Goal: Transaction & Acquisition: Purchase product/service

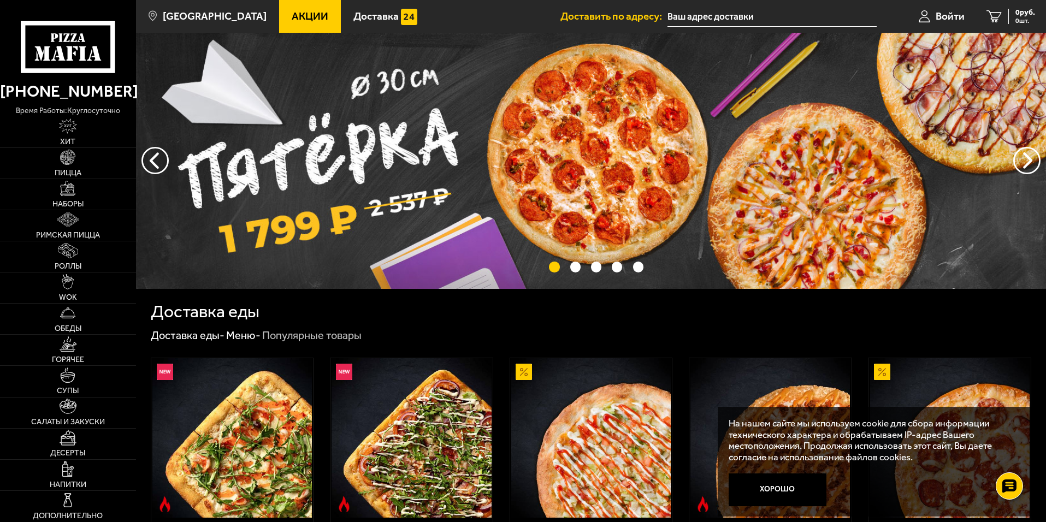
click at [702, 16] on input "text" at bounding box center [772, 17] width 209 height 20
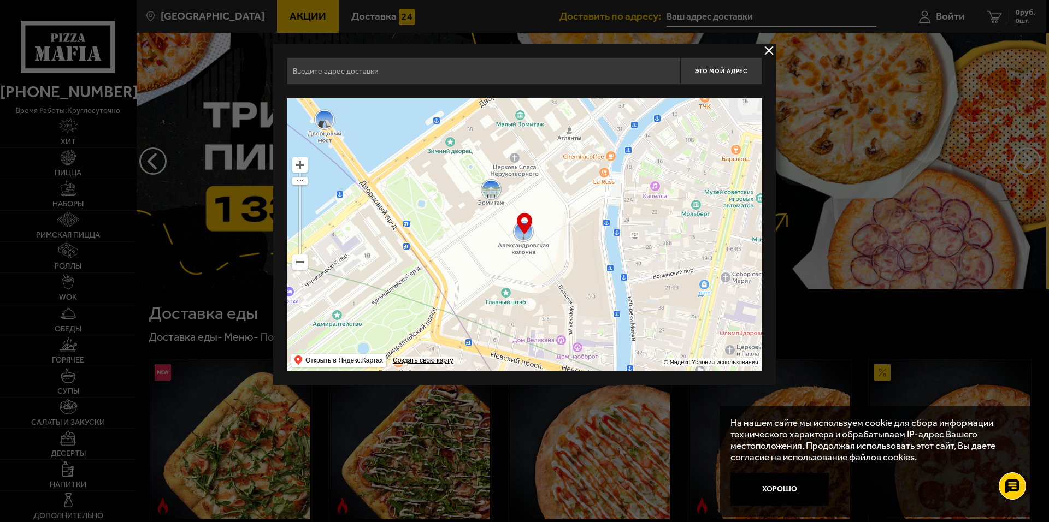
click at [532, 84] on input "text" at bounding box center [483, 70] width 393 height 27
type input "Vehbyj"
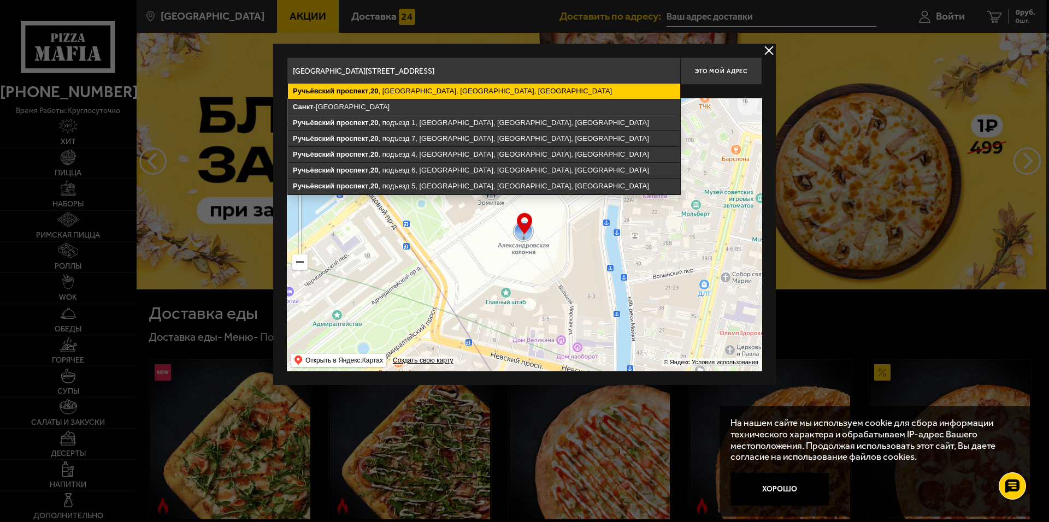
click at [509, 84] on ymaps "[STREET_ADDRESS]" at bounding box center [484, 91] width 392 height 15
type input "[STREET_ADDRESS]"
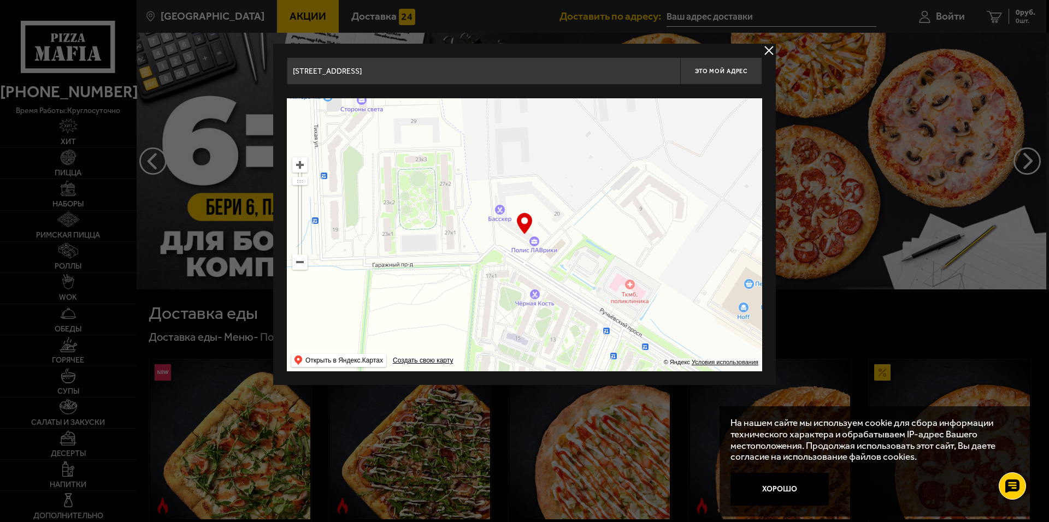
drag, startPoint x: 508, startPoint y: 238, endPoint x: 540, endPoint y: 217, distance: 38.6
click at [540, 217] on ymaps at bounding box center [524, 234] width 475 height 273
click at [725, 81] on button "Это мой адрес" at bounding box center [721, 70] width 82 height 27
type input "[STREET_ADDRESS]"
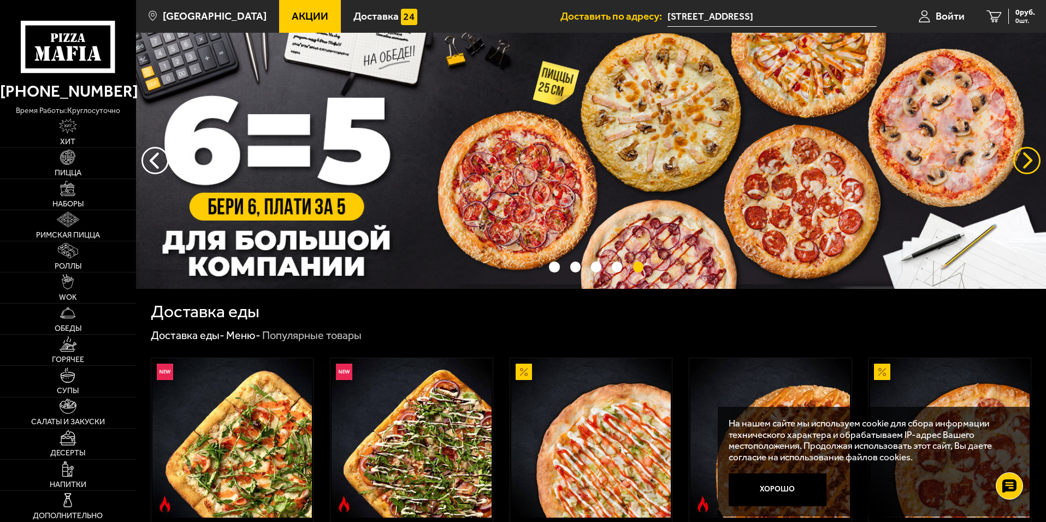
click at [1026, 161] on button "предыдущий" at bounding box center [1027, 160] width 27 height 27
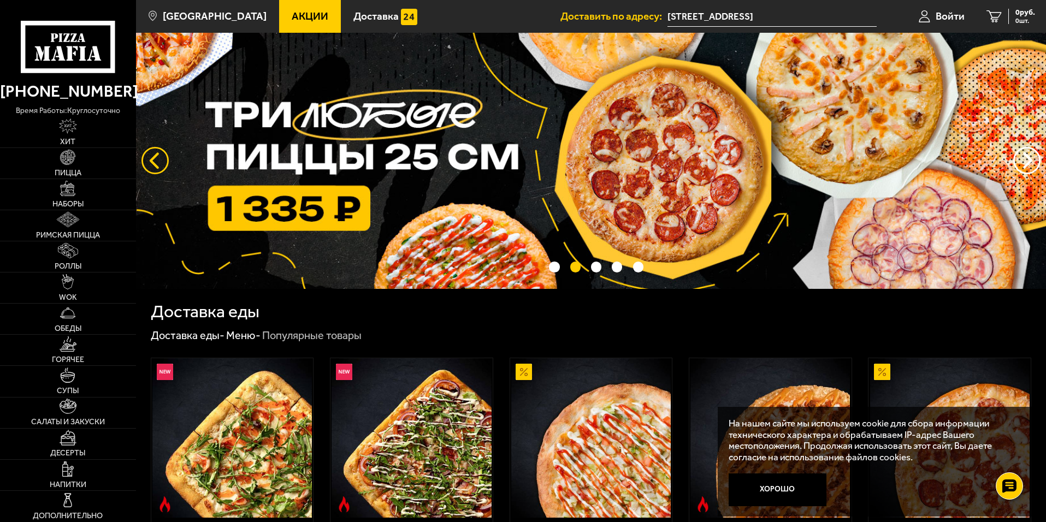
click at [159, 157] on button "следующий" at bounding box center [155, 160] width 27 height 27
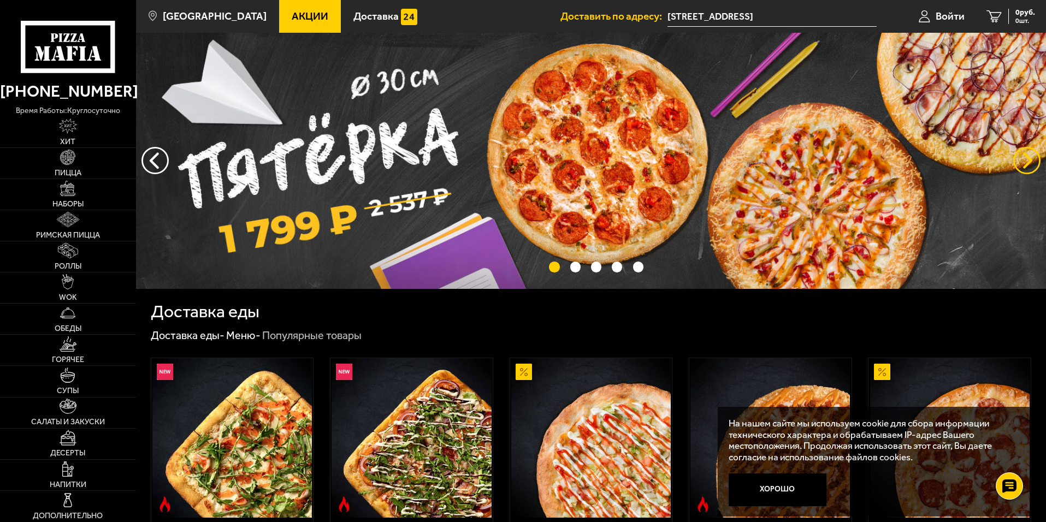
click at [1026, 155] on button "предыдущий" at bounding box center [1027, 160] width 27 height 27
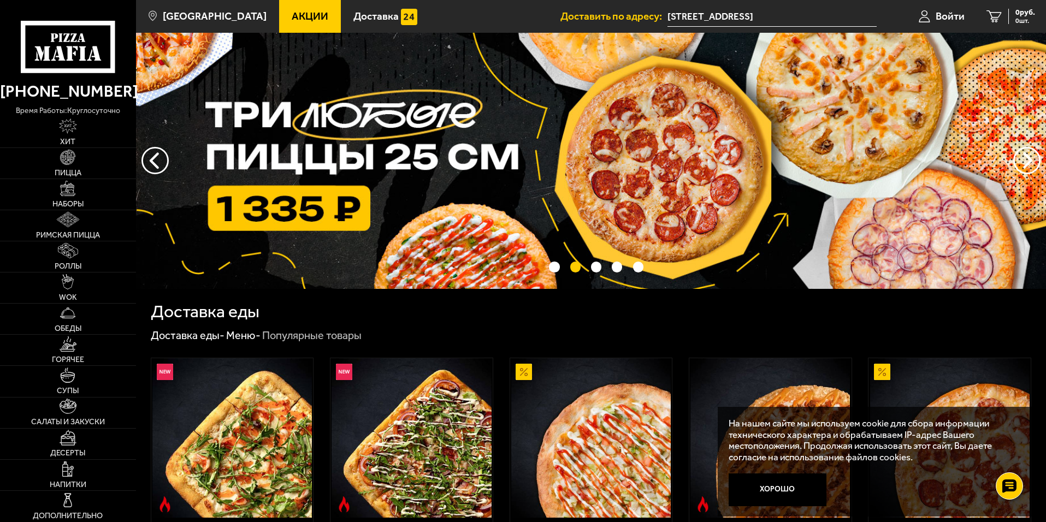
click at [657, 153] on img at bounding box center [591, 161] width 910 height 256
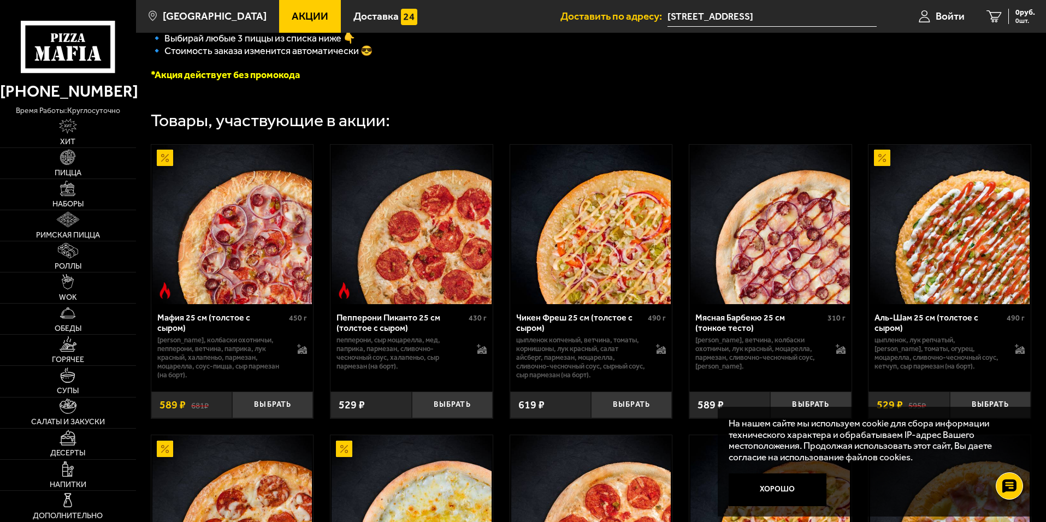
scroll to position [328, 0]
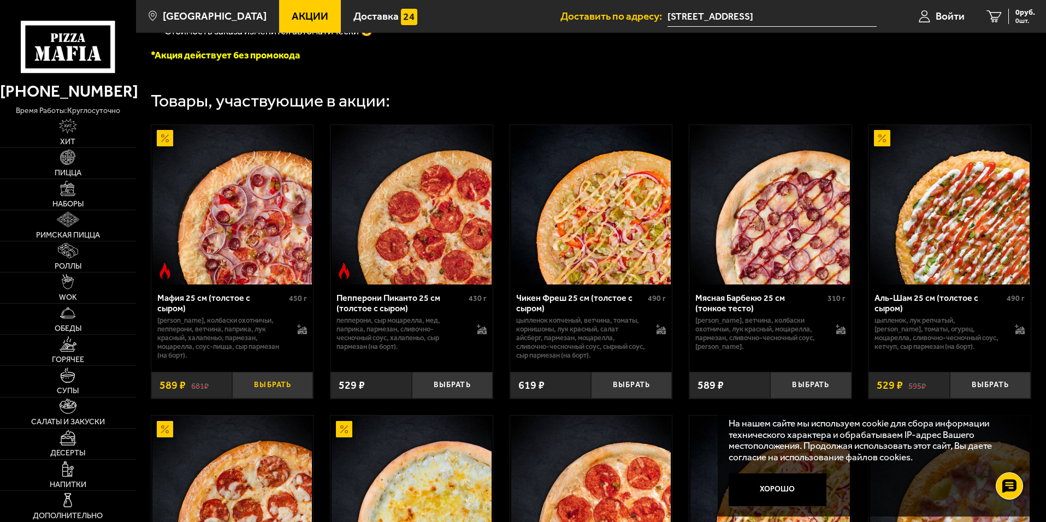
click at [274, 393] on button "Выбрать" at bounding box center [272, 385] width 81 height 27
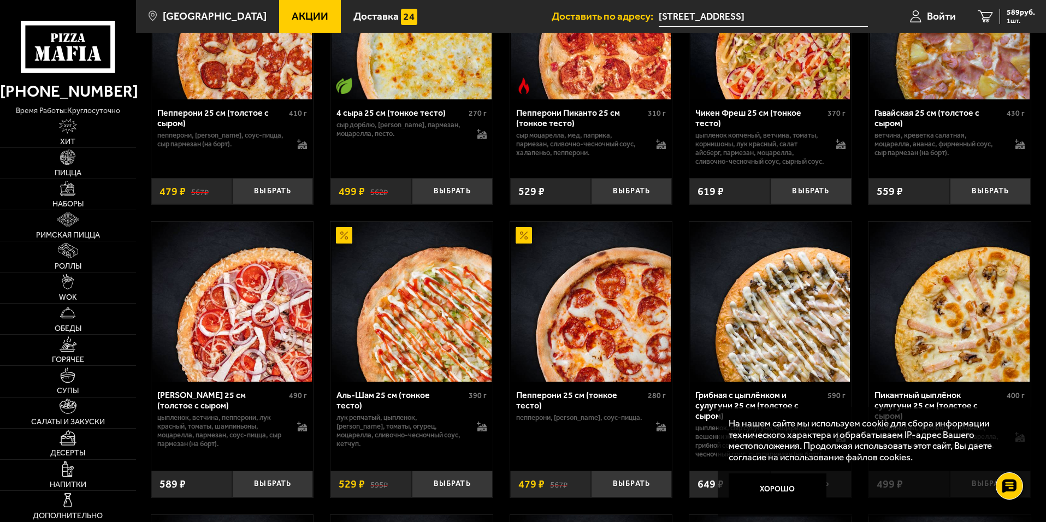
scroll to position [820, 0]
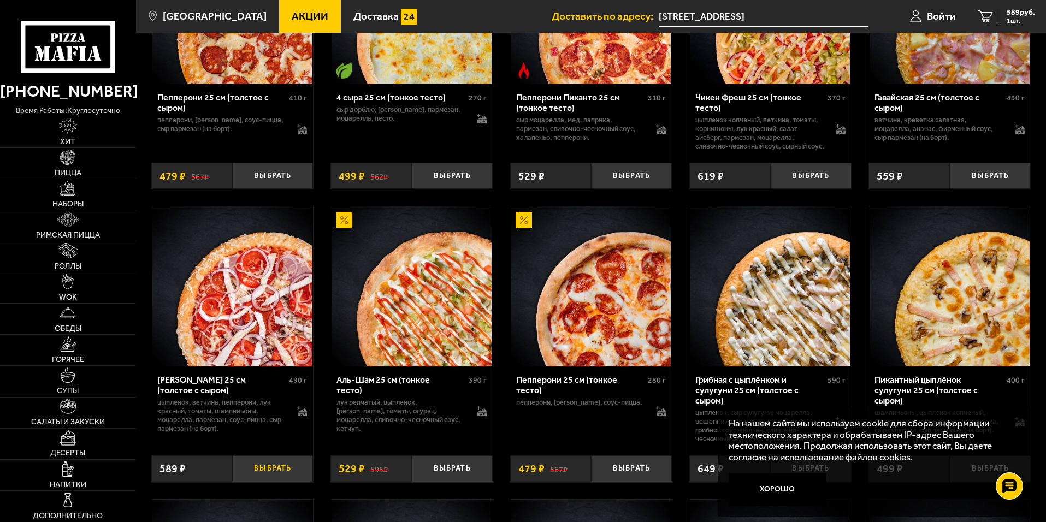
click at [272, 483] on button "Выбрать" at bounding box center [272, 469] width 81 height 27
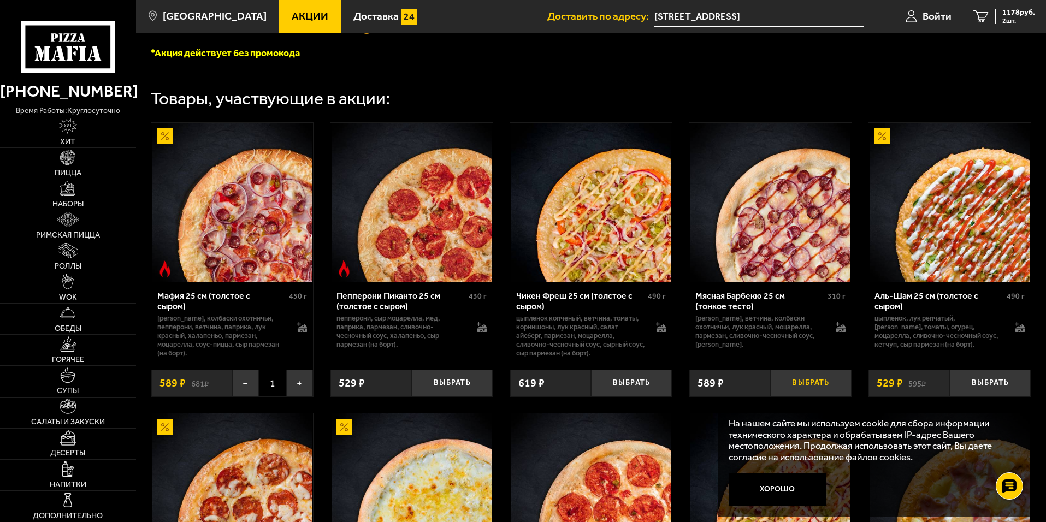
scroll to position [328, 0]
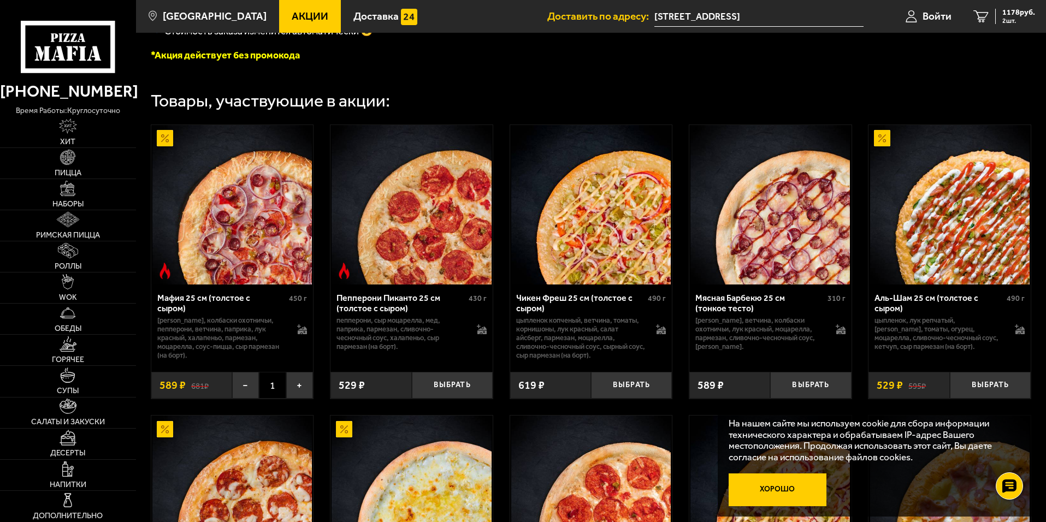
click at [789, 484] on button "Хорошо" at bounding box center [778, 490] width 98 height 33
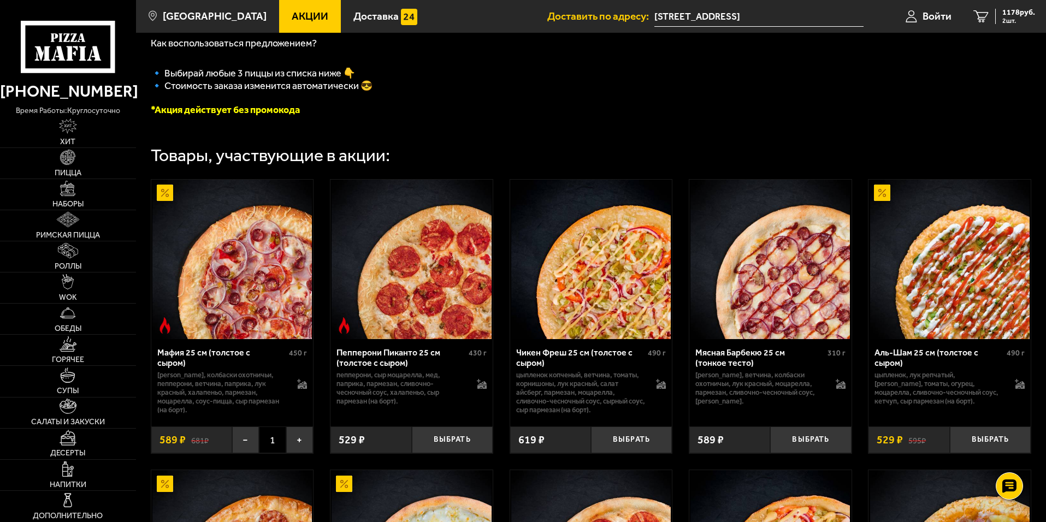
scroll to position [383, 0]
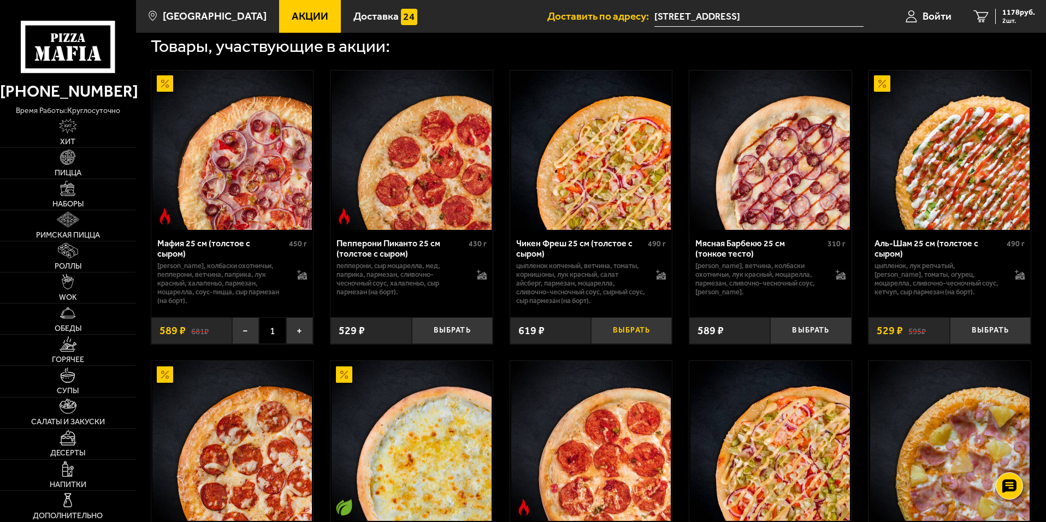
click at [621, 335] on button "Выбрать" at bounding box center [631, 331] width 81 height 27
click at [1025, 11] on span "1797 руб." at bounding box center [1019, 13] width 33 height 8
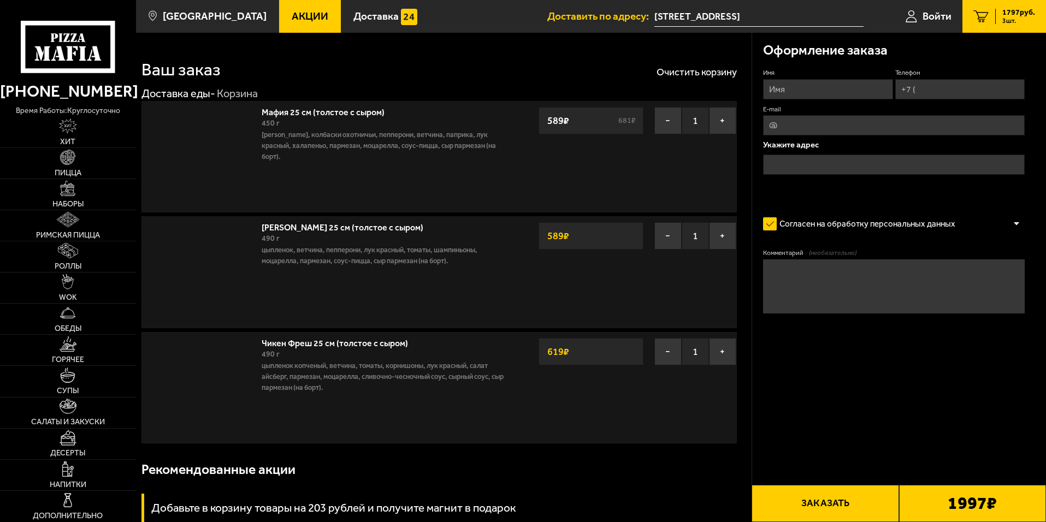
type input "[STREET_ADDRESS]"
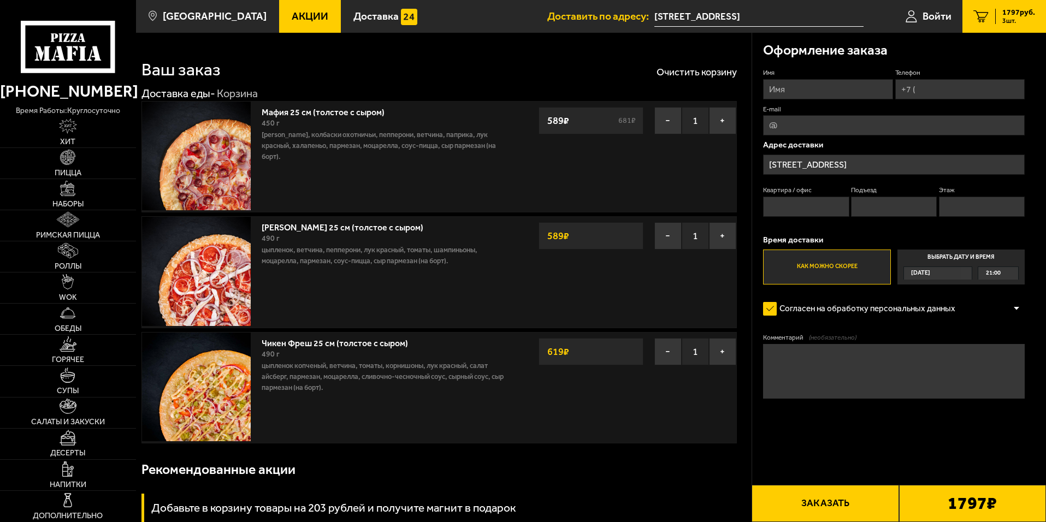
click at [587, 356] on div "619 ₽" at bounding box center [591, 351] width 105 height 27
click at [565, 355] on strong "619 ₽" at bounding box center [558, 352] width 27 height 21
click at [556, 241] on strong "589 ₽" at bounding box center [558, 236] width 27 height 21
click at [866, 370] on textarea "Комментарий (необязательно)" at bounding box center [894, 371] width 262 height 55
click at [69, 169] on span "Пицца" at bounding box center [68, 173] width 27 height 8
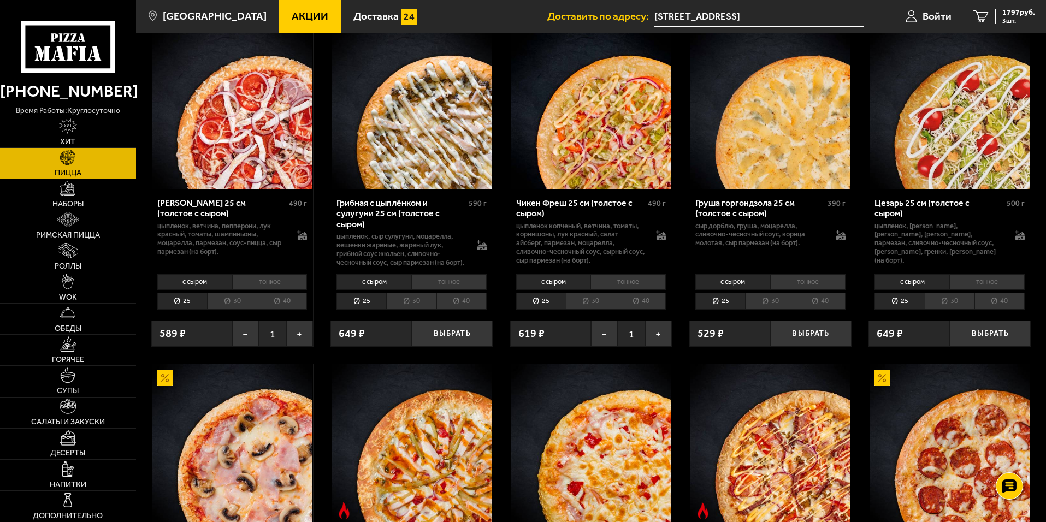
scroll to position [437, 0]
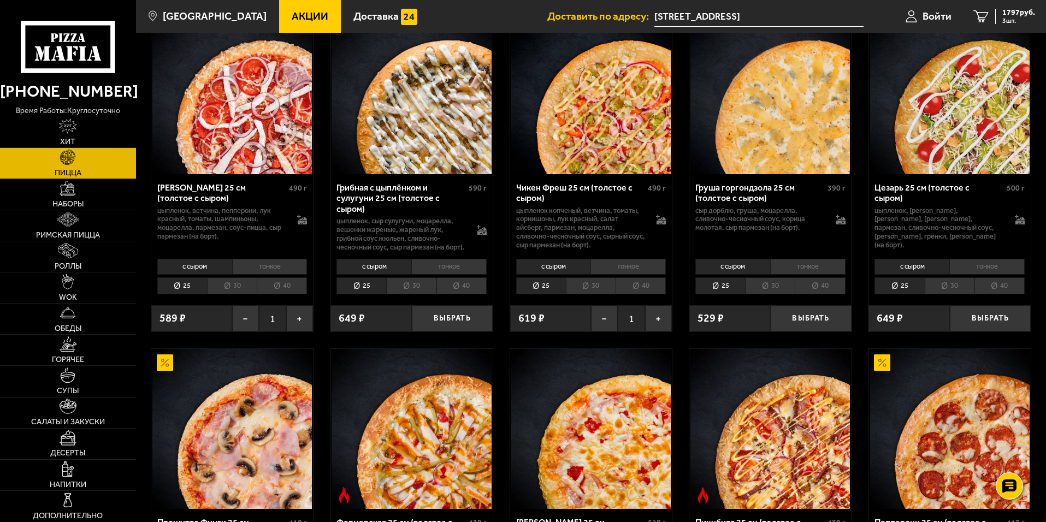
click at [292, 20] on span "Акции" at bounding box center [310, 16] width 37 height 10
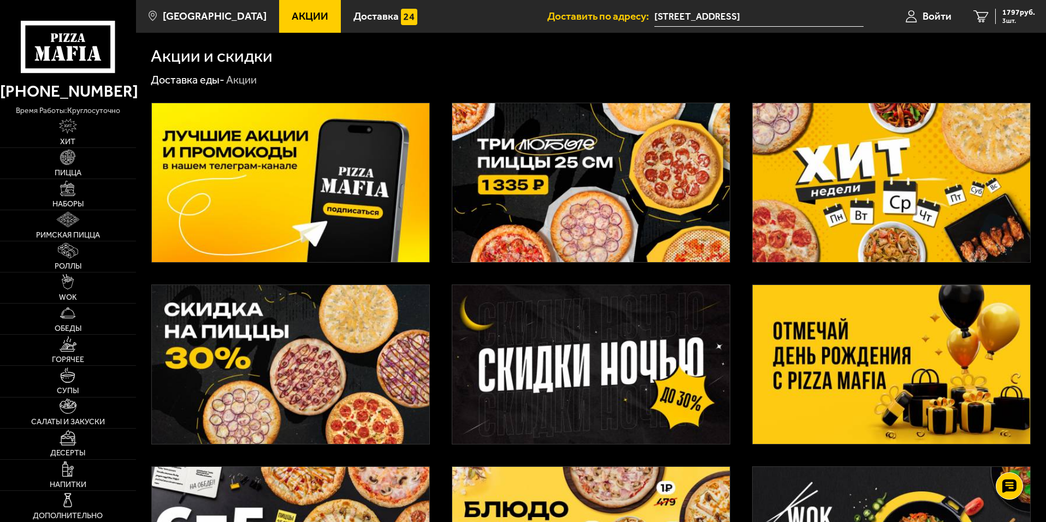
click at [369, 314] on img at bounding box center [291, 364] width 278 height 159
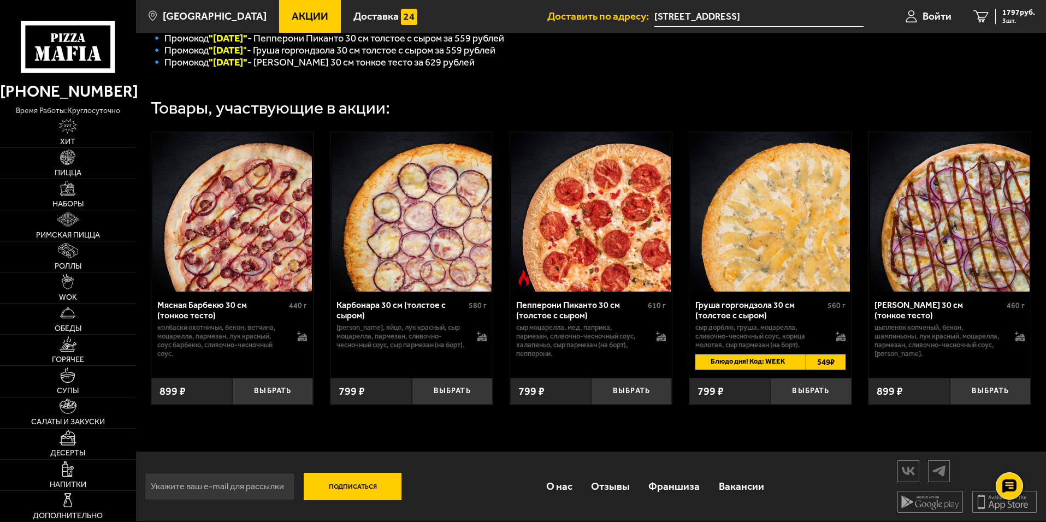
scroll to position [319, 0]
click at [293, 389] on button "Выбрать" at bounding box center [272, 391] width 81 height 27
click at [69, 168] on link "Пицца" at bounding box center [68, 163] width 136 height 31
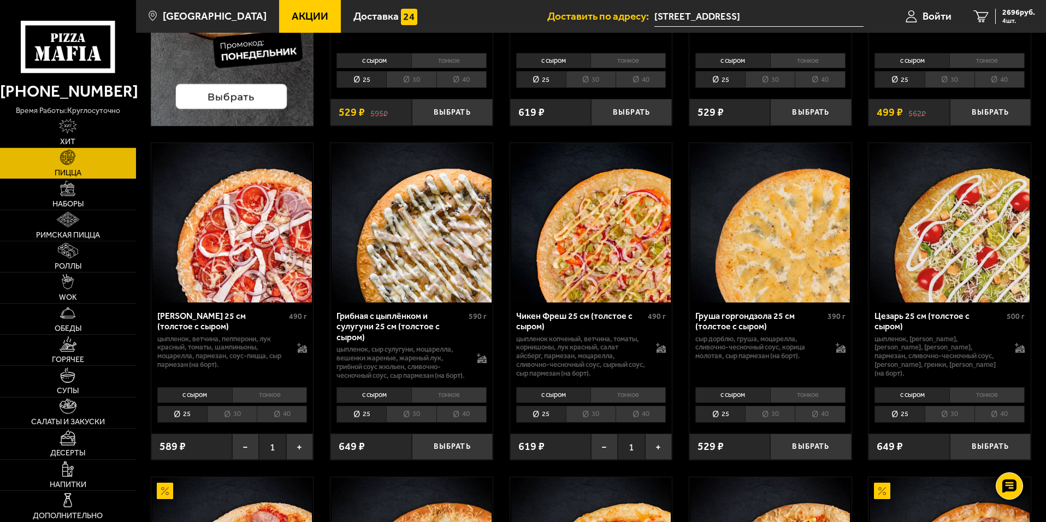
scroll to position [328, 0]
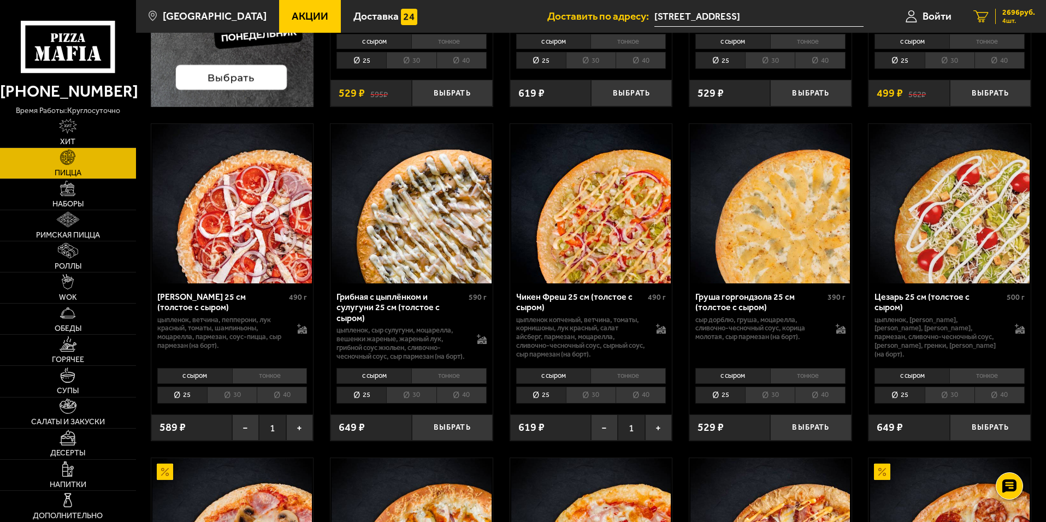
click at [1016, 15] on span "2696 руб." at bounding box center [1019, 13] width 33 height 8
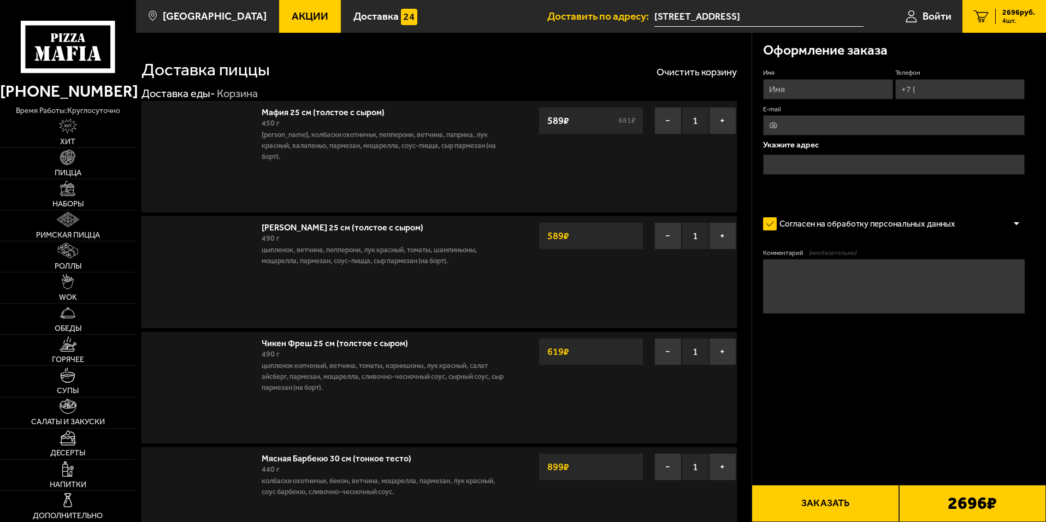
type input "[STREET_ADDRESS]"
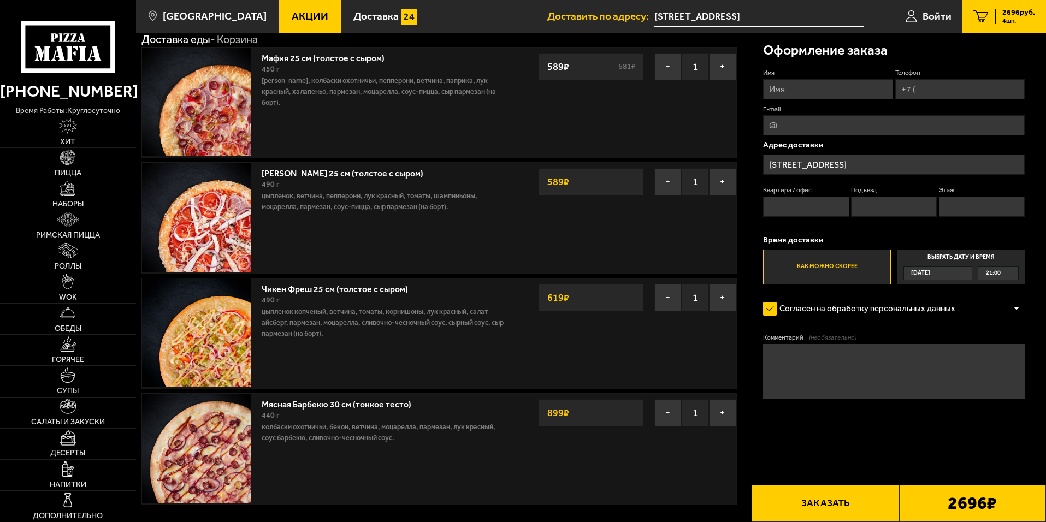
scroll to position [55, 0]
click at [665, 296] on button "−" at bounding box center [668, 297] width 27 height 27
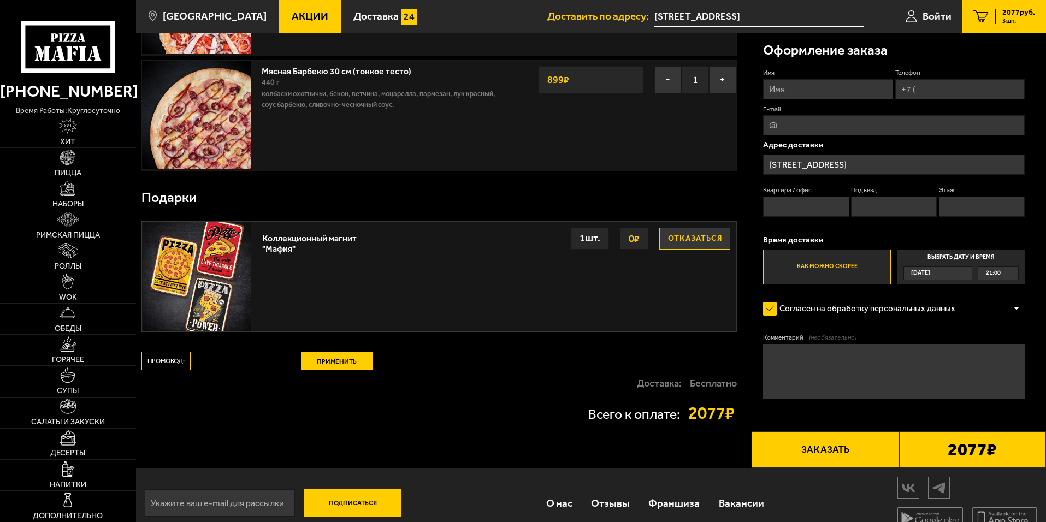
scroll to position [273, 0]
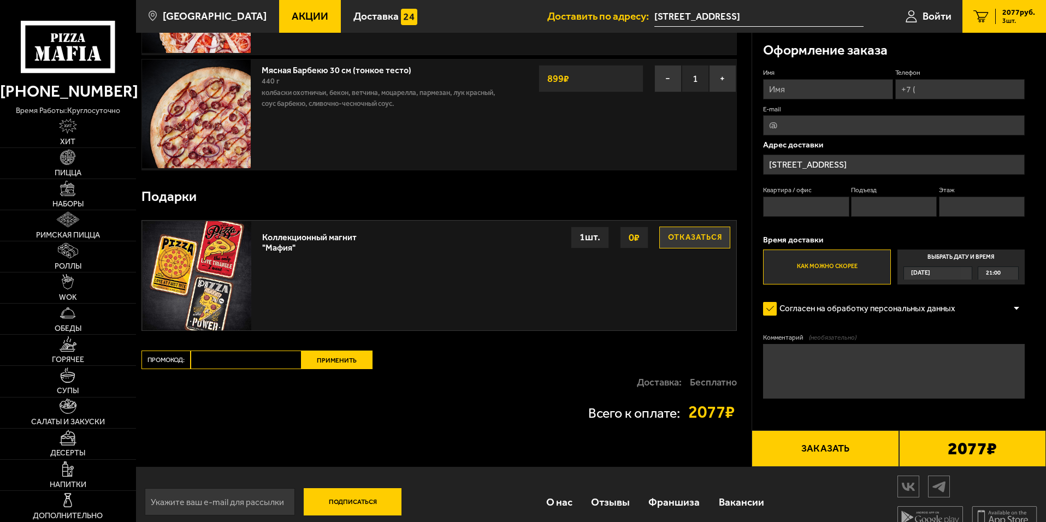
click at [268, 359] on input "Промокод:" at bounding box center [246, 360] width 111 height 19
type input "[DATE]"
click at [315, 360] on button "Применить" at bounding box center [337, 360] width 71 height 19
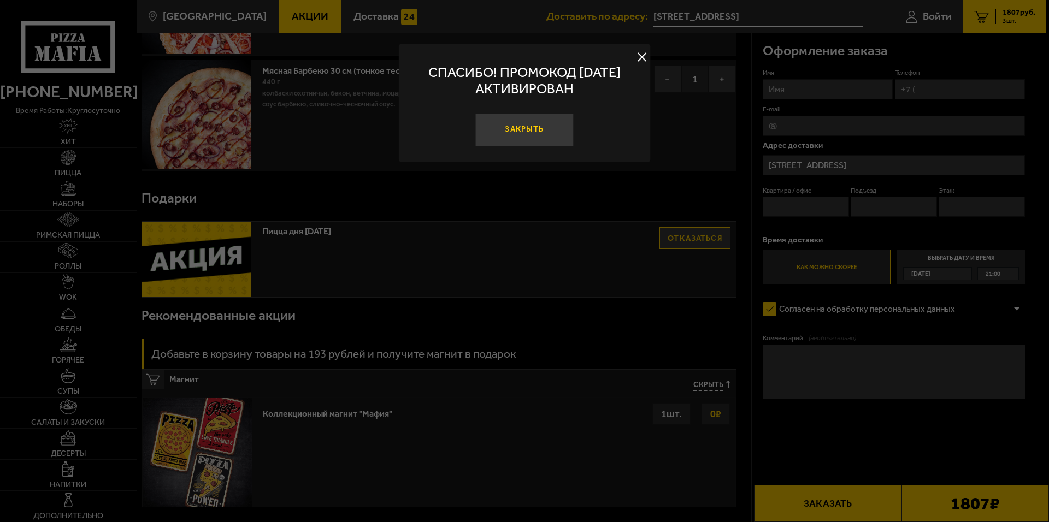
click at [493, 140] on button "Закрыть" at bounding box center [524, 130] width 98 height 33
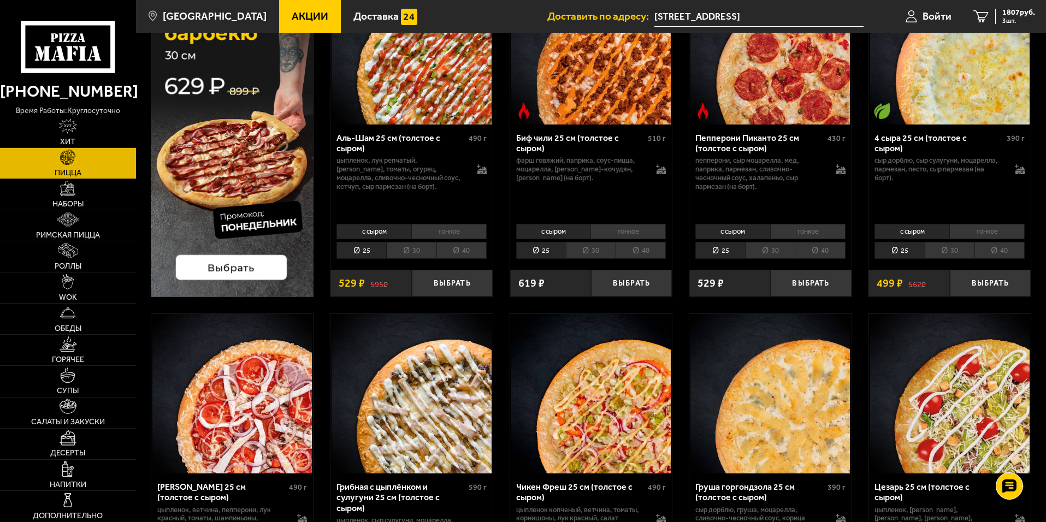
scroll to position [273, 0]
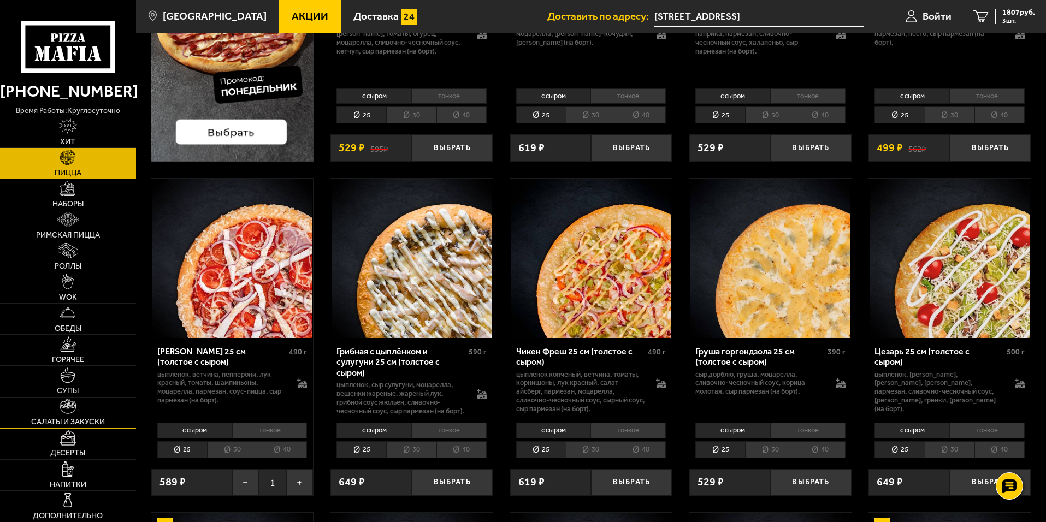
click at [91, 410] on link "Салаты и закуски" at bounding box center [68, 413] width 136 height 31
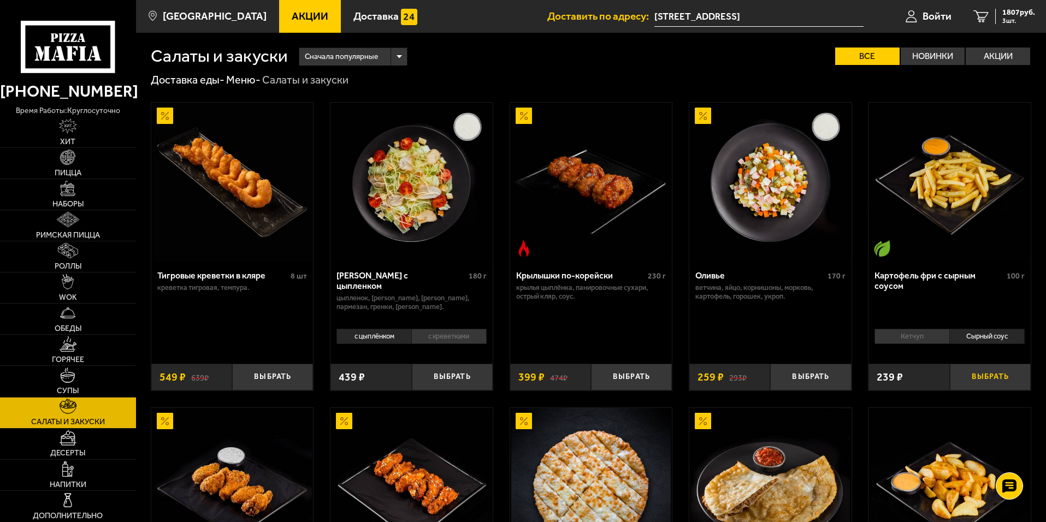
click at [973, 375] on button "Выбрать" at bounding box center [990, 377] width 81 height 27
click at [1009, 10] on span "2046 руб." at bounding box center [1019, 13] width 33 height 8
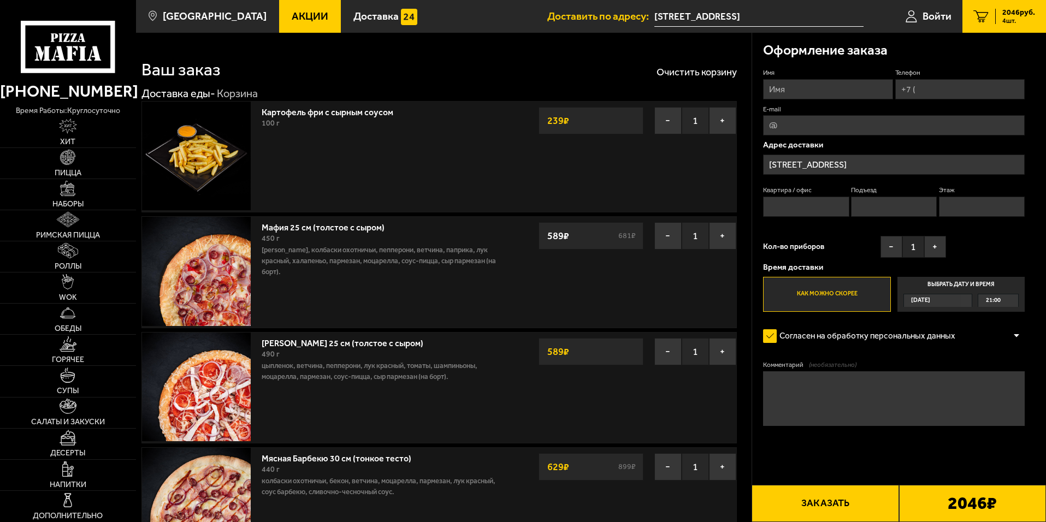
click at [955, 303] on div "[DATE]" at bounding box center [932, 301] width 57 height 13
click at [0, 0] on input "Выбрать дату и время [DATE] 21:00" at bounding box center [0, 0] width 0 height 0
click at [940, 246] on button "+" at bounding box center [936, 247] width 22 height 22
click at [833, 215] on input "Квартира / офис" at bounding box center [806, 207] width 86 height 20
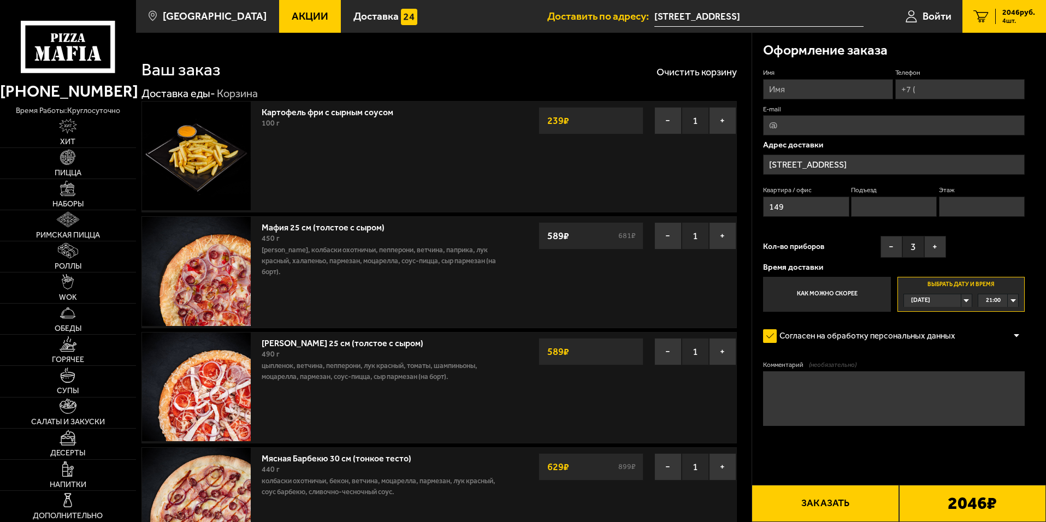
type input "149"
click at [871, 209] on input "Подъезд" at bounding box center [894, 207] width 86 height 20
type input "1"
click at [957, 205] on input "Этаж" at bounding box center [982, 207] width 86 height 20
type input "11"
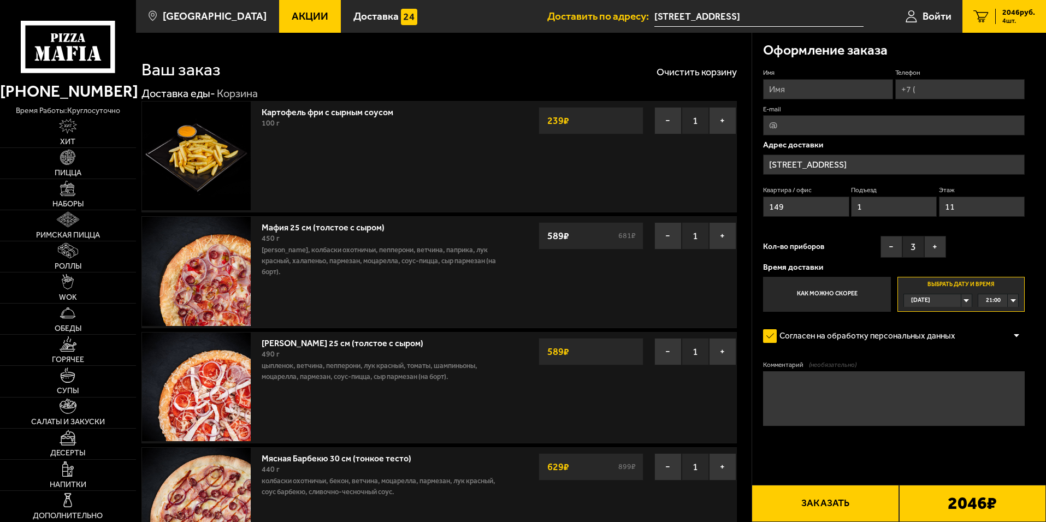
click at [915, 398] on textarea "Комментарий (необязательно)" at bounding box center [894, 399] width 262 height 55
type textarea "КОД ОТ ДОМОФОНА #123456#"
click at [839, 96] on input "Имя" at bounding box center [828, 89] width 130 height 20
type input "[PERSON_NAME]"
type input "[PHONE_NUMBER]"
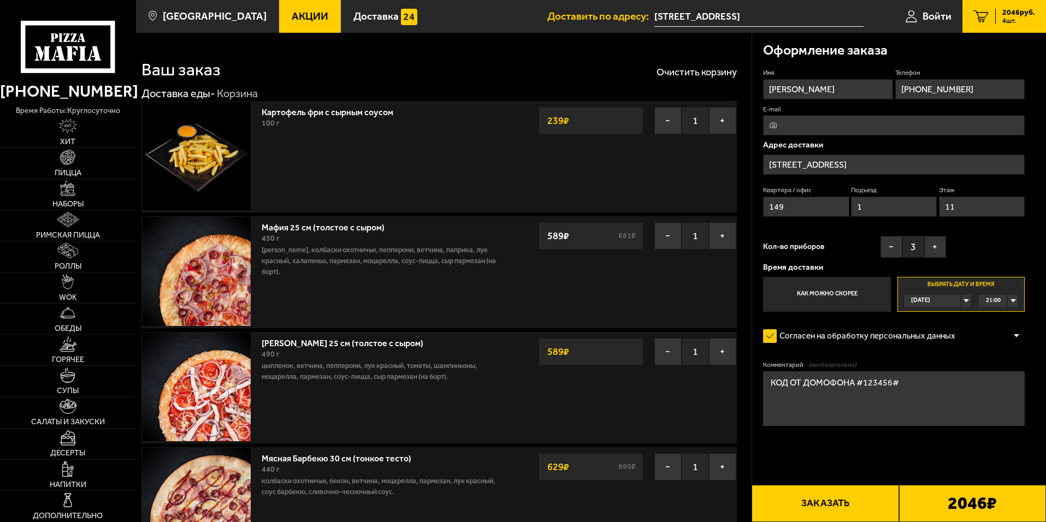
type input "[EMAIL_ADDRESS][DOMAIN_NAME]"
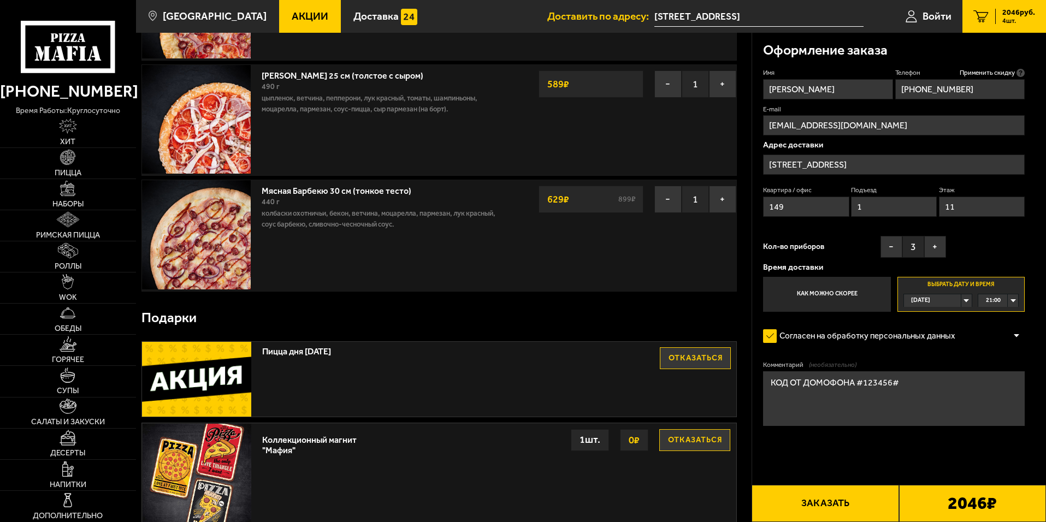
scroll to position [273, 0]
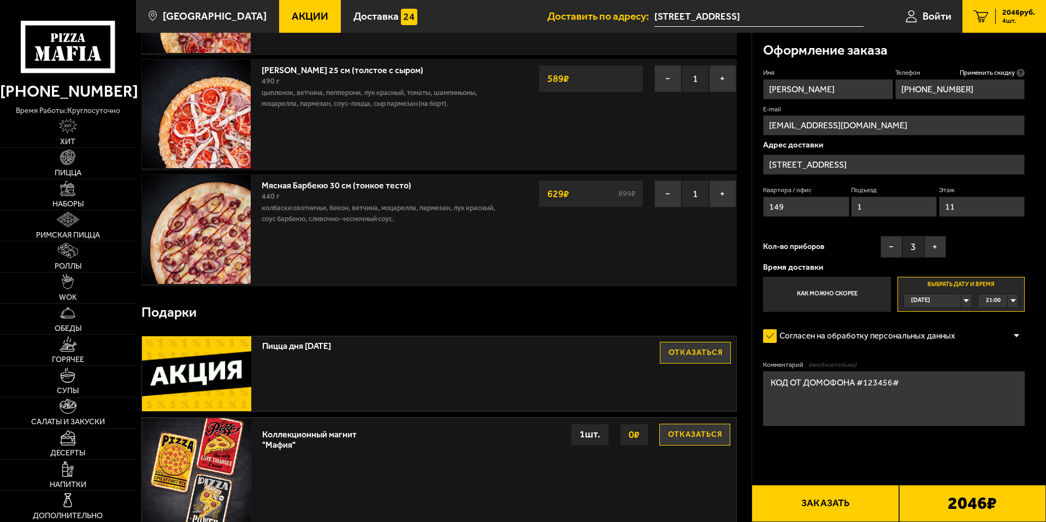
click at [827, 505] on button "Заказать" at bounding box center [825, 503] width 147 height 37
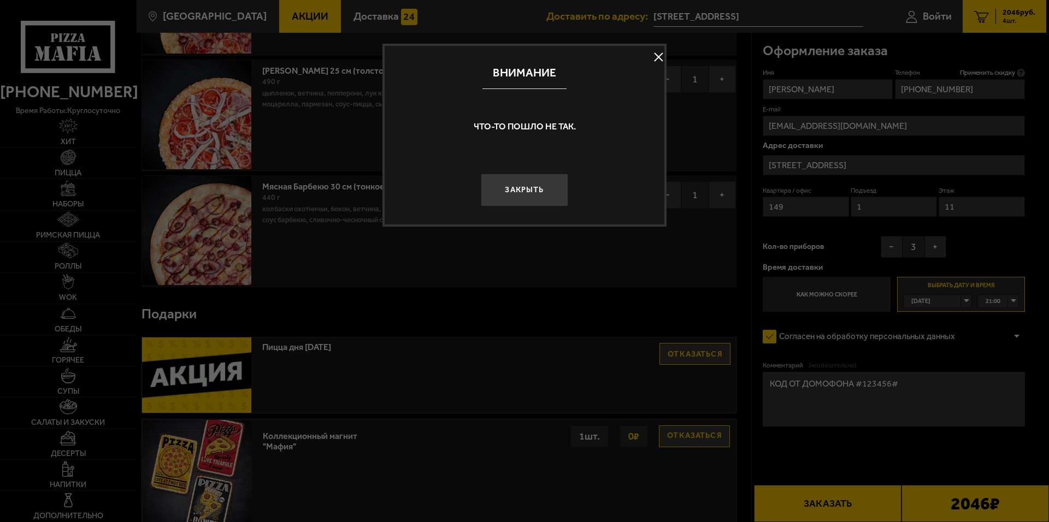
click at [544, 188] on button "Закрыть" at bounding box center [524, 190] width 87 height 33
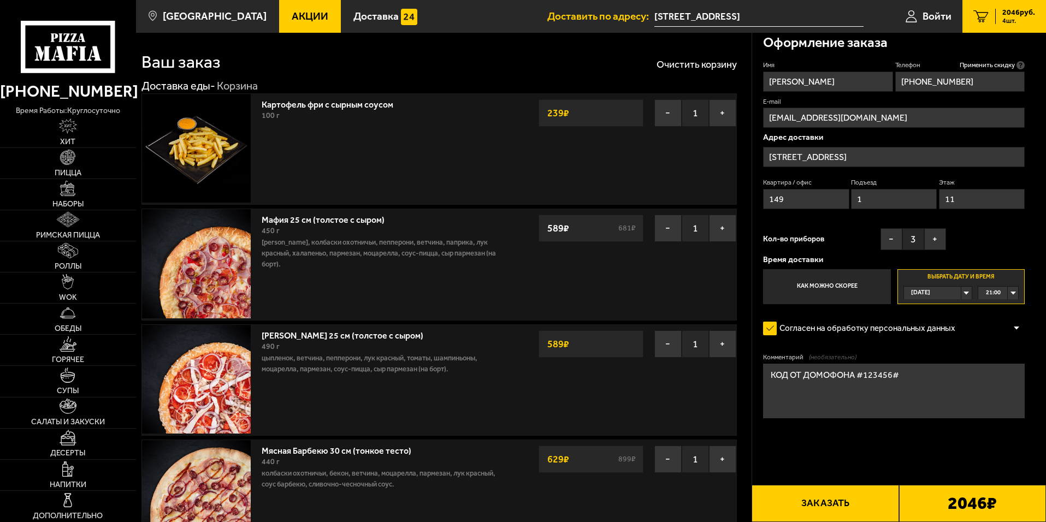
scroll to position [0, 0]
